Goal: Find specific page/section: Find specific page/section

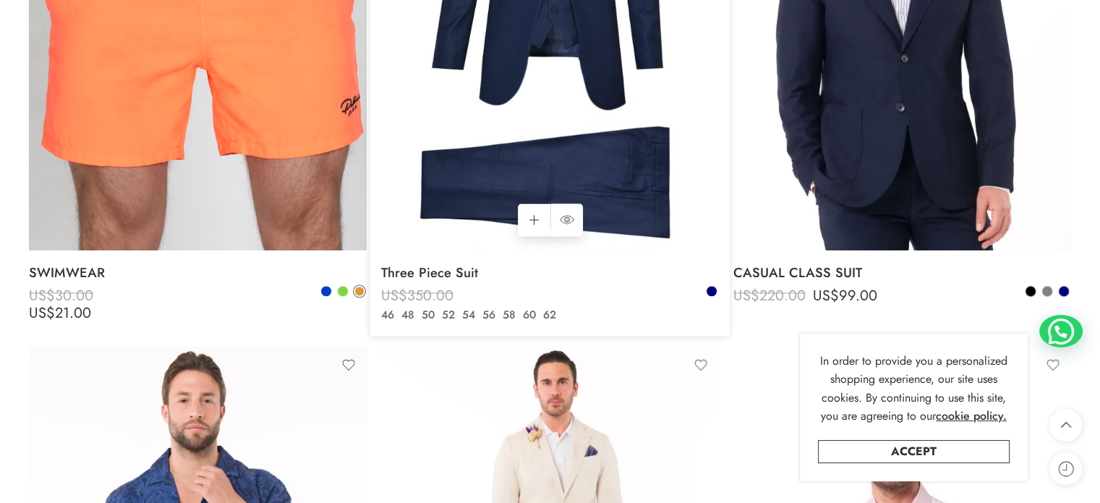
scroll to position [2691, 0]
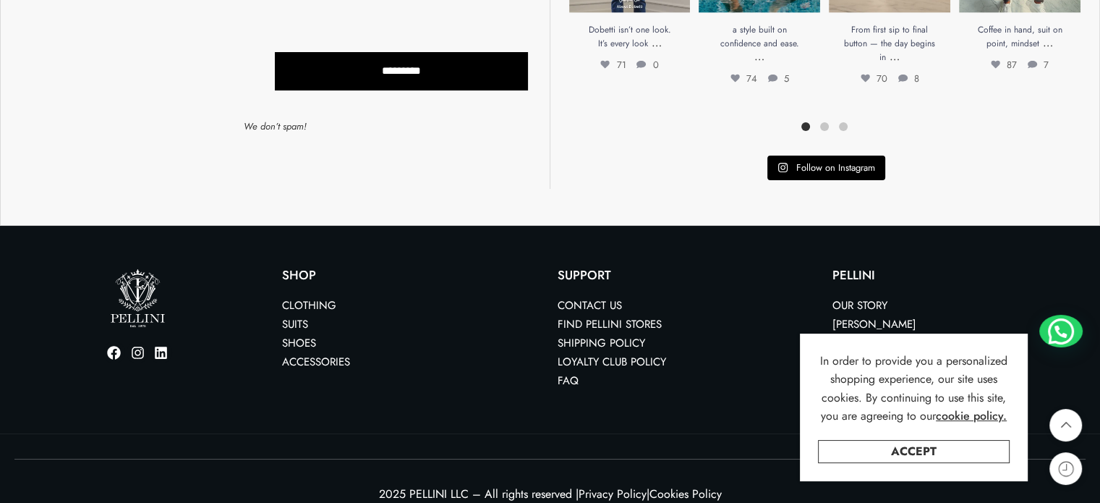
scroll to position [8774, 0]
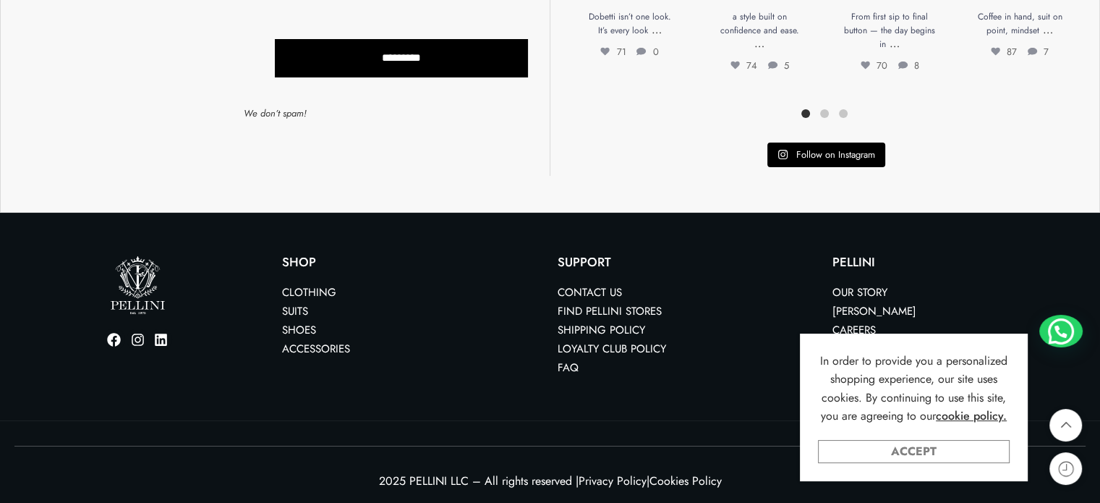
click at [924, 452] on link "Accept" at bounding box center [914, 451] width 192 height 23
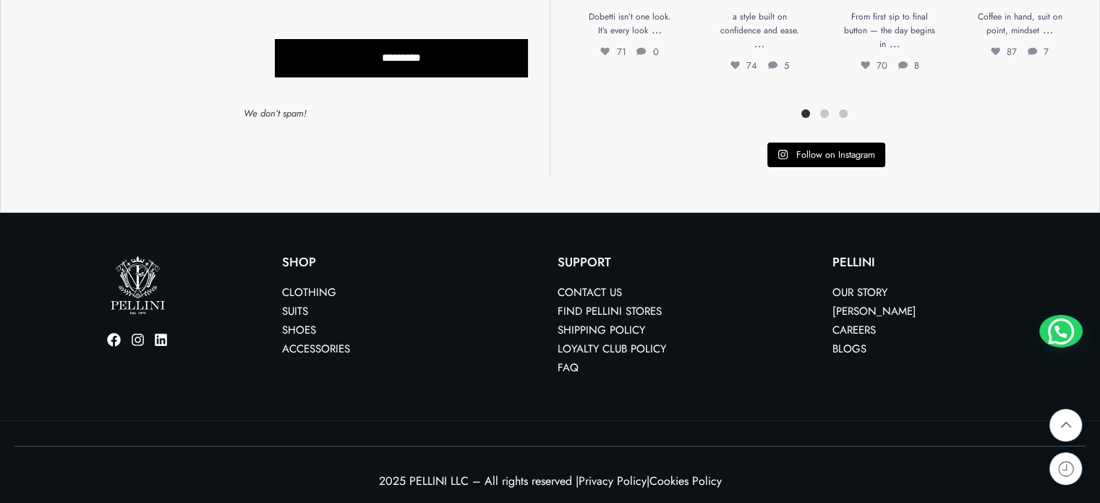
click at [595, 284] on link "Contact us" at bounding box center [590, 292] width 64 height 16
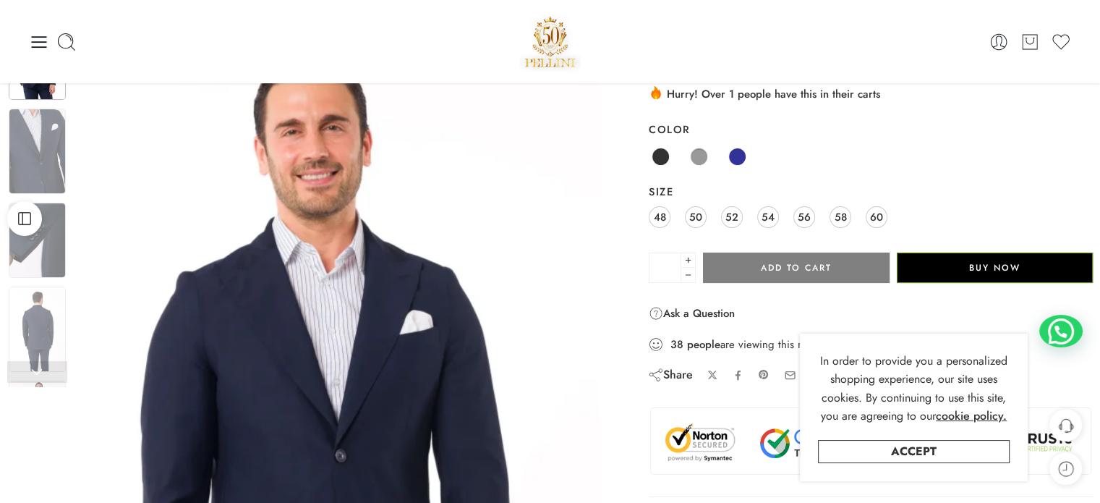
scroll to position [72, 0]
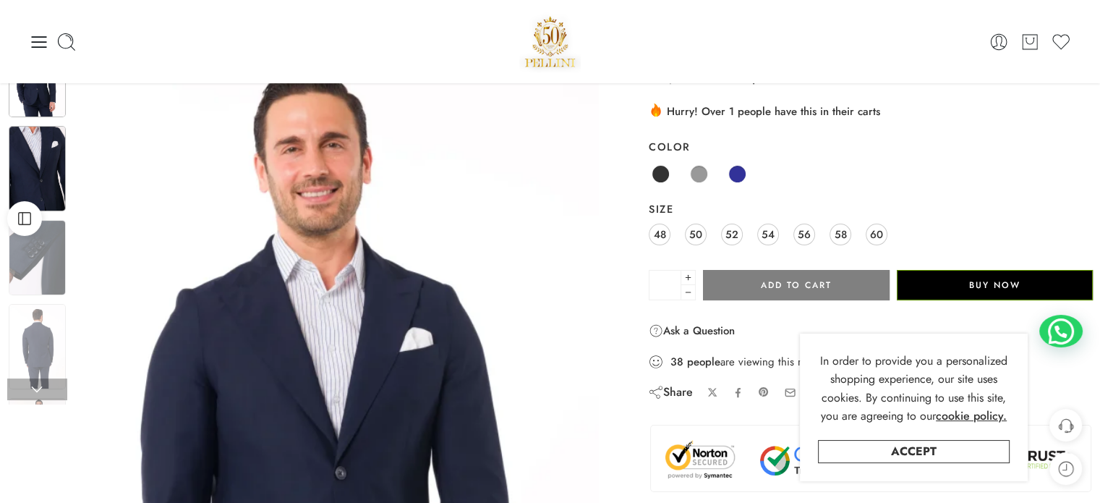
click at [48, 151] on img at bounding box center [37, 168] width 57 height 85
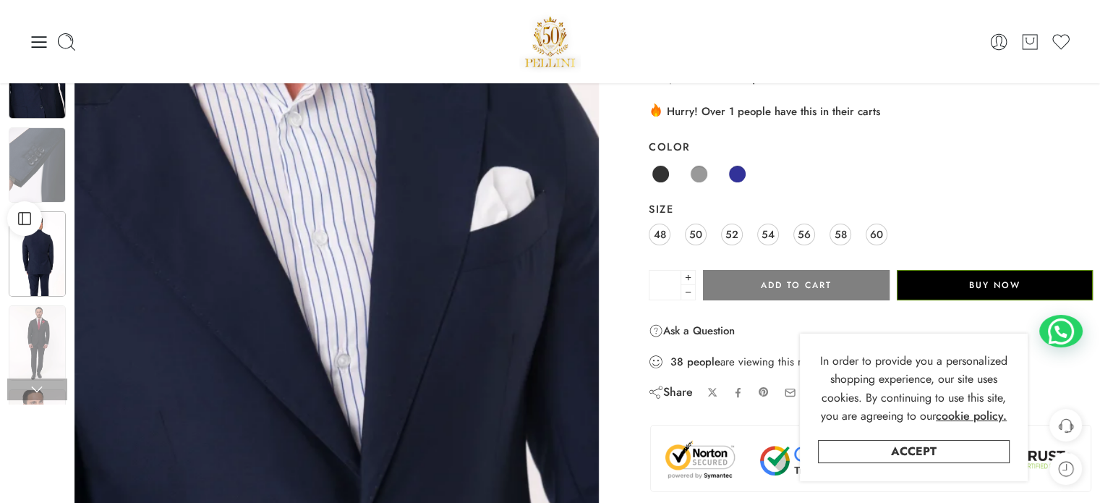
click at [22, 260] on img at bounding box center [37, 253] width 57 height 85
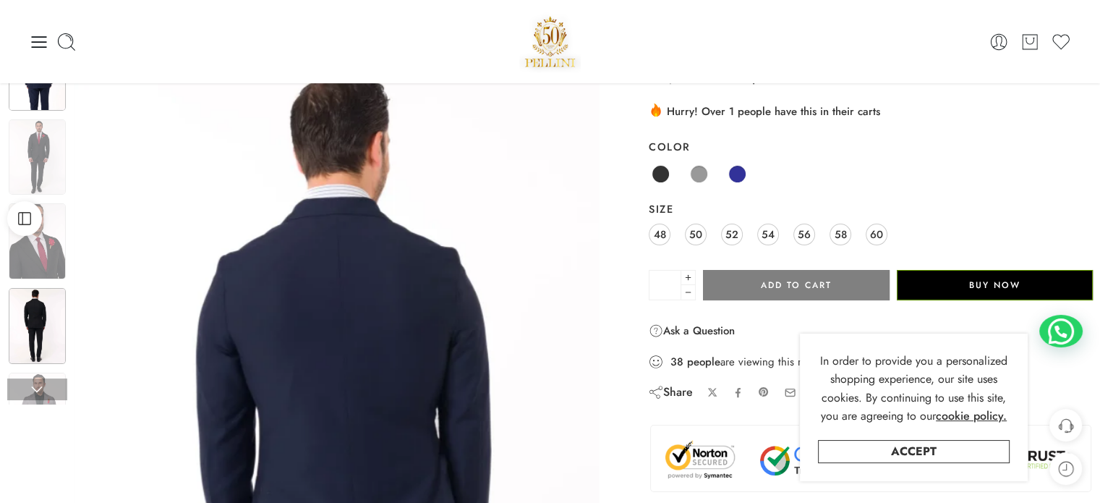
click at [36, 323] on img at bounding box center [37, 326] width 57 height 76
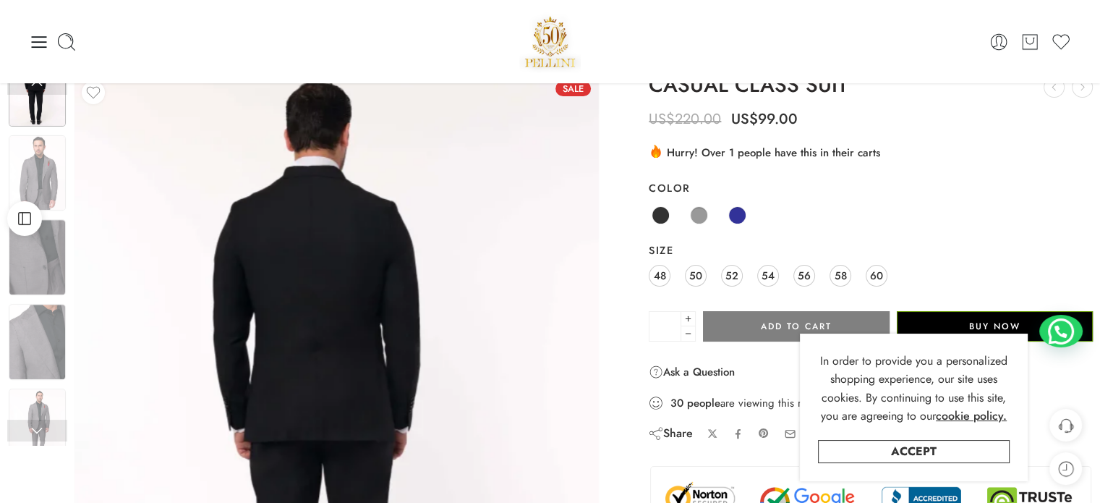
scroll to position [0, 0]
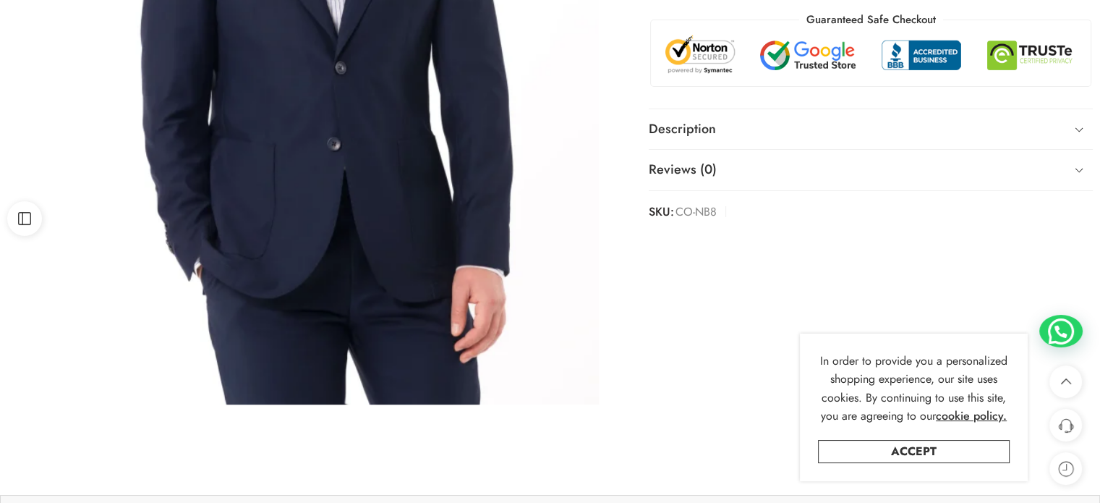
scroll to position [482, 0]
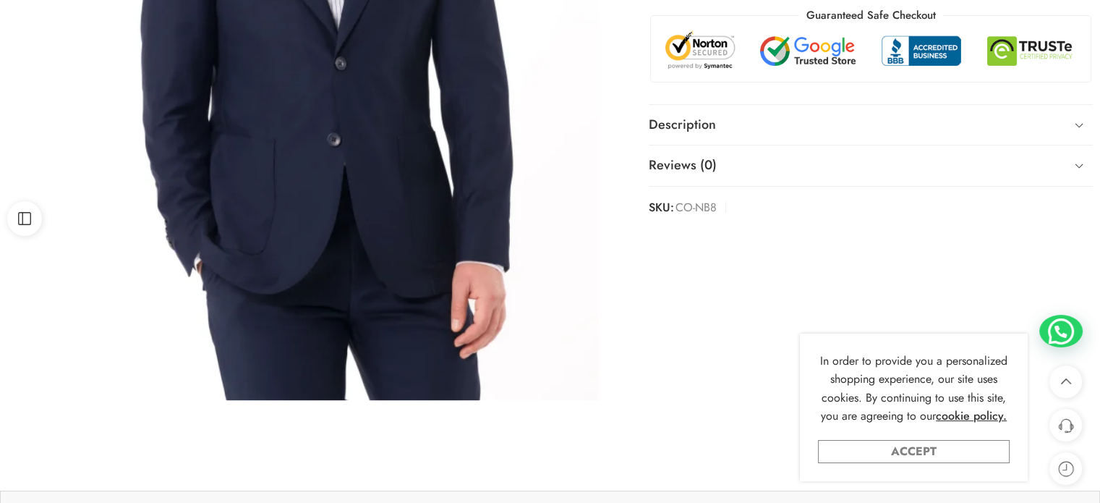
click at [927, 448] on link "Accept" at bounding box center [914, 451] width 192 height 23
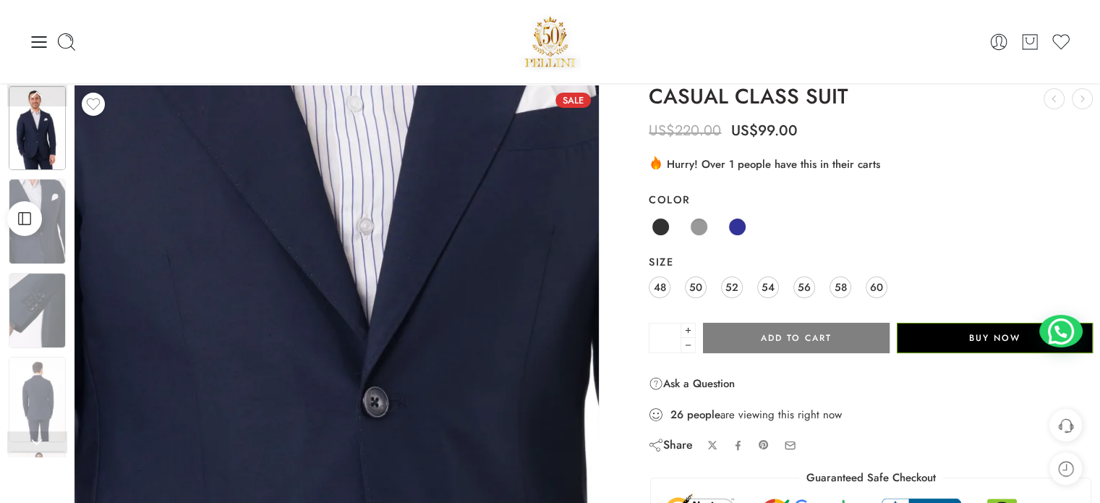
scroll to position [0, 0]
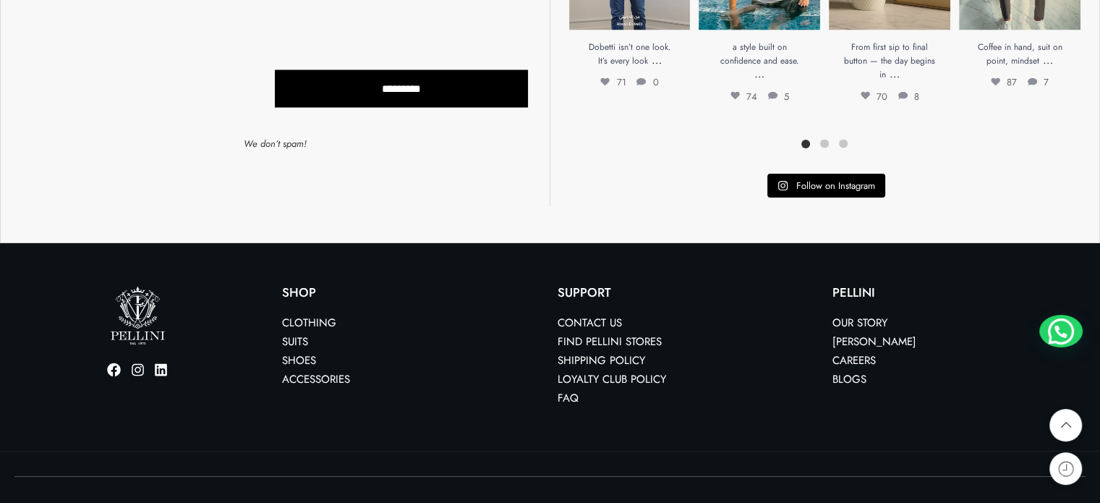
scroll to position [2799, 0]
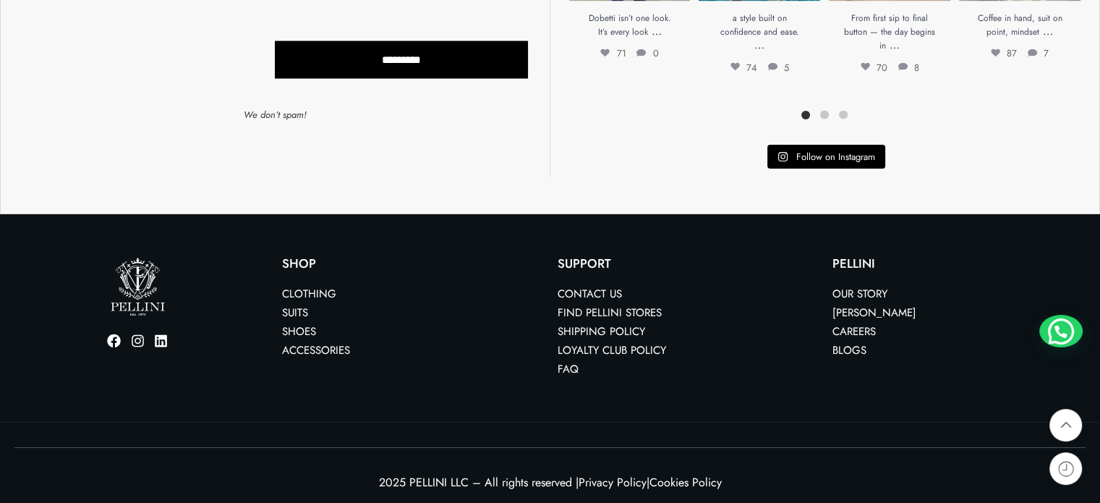
click at [585, 305] on link "Find Pellini Stores" at bounding box center [610, 313] width 104 height 16
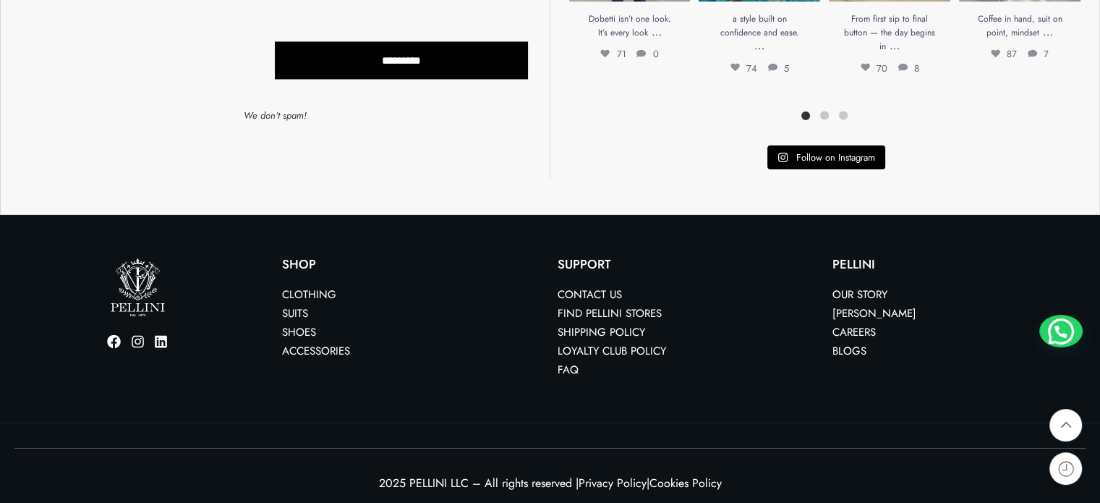
scroll to position [2799, 0]
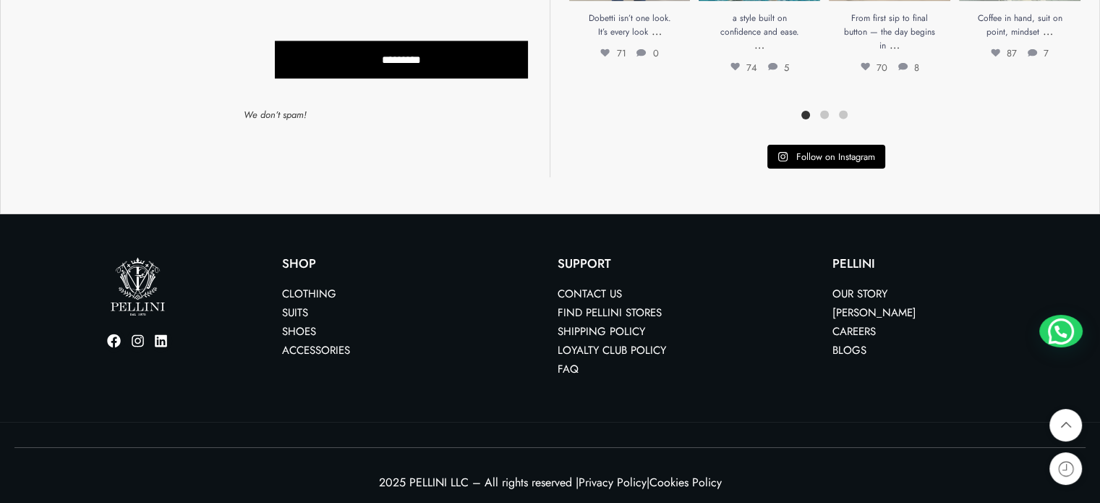
click at [588, 293] on link "Contact us" at bounding box center [590, 294] width 64 height 16
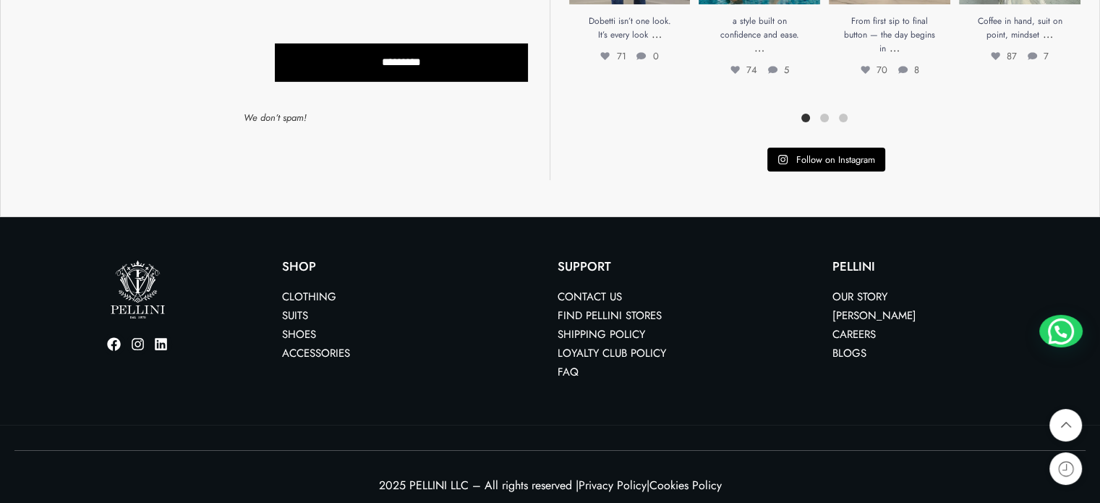
scroll to position [5812, 0]
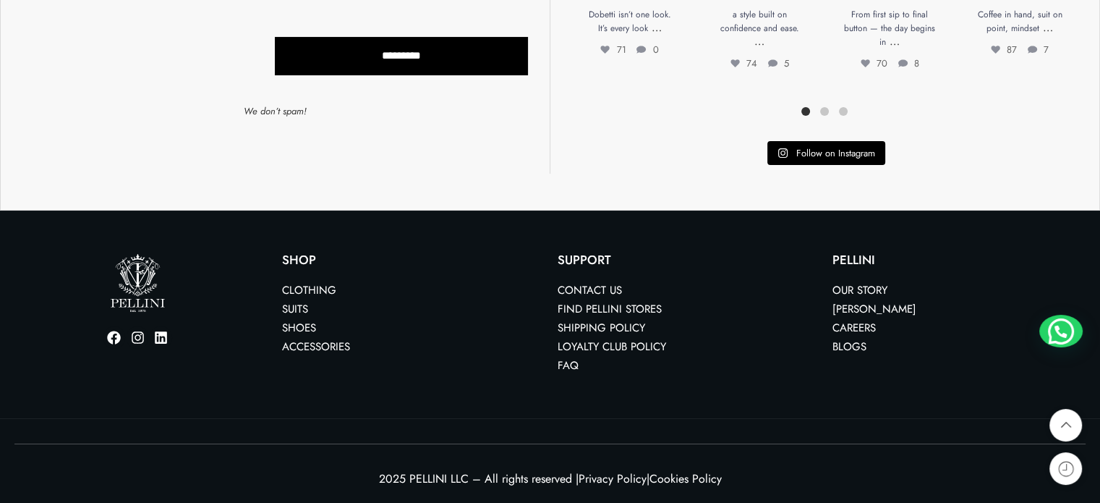
click at [597, 302] on link "Find Pellini Stores" at bounding box center [610, 309] width 104 height 16
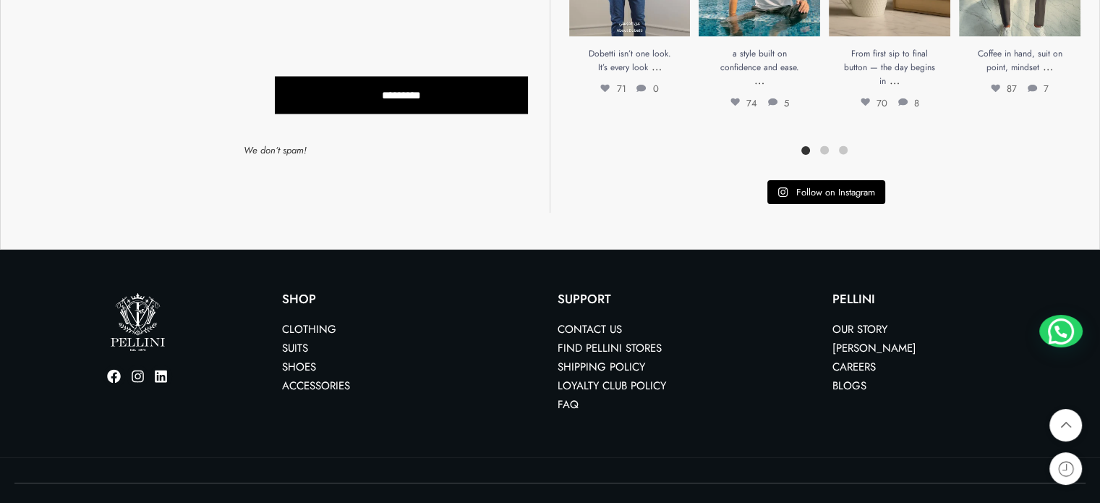
scroll to position [2799, 0]
